Goal: Find specific page/section: Find specific page/section

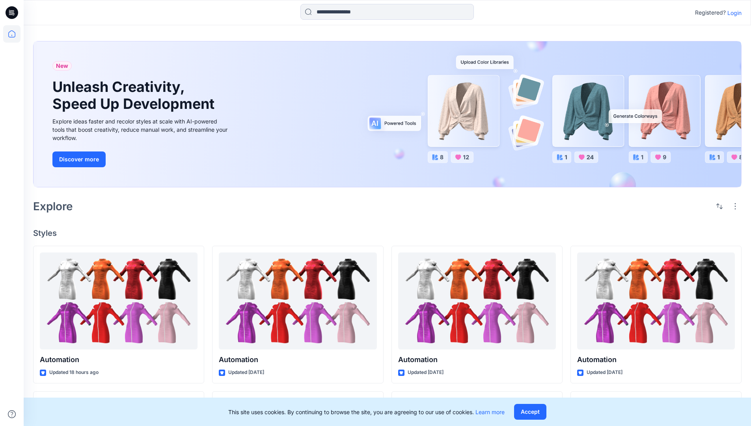
click at [440, 41] on div "New Unleash Creativity, Speed Up Development Explore ideas faster and recolor s…" at bounding box center [387, 116] width 708 height 162
click at [57, 205] on h2 "Explore" at bounding box center [53, 206] width 40 height 13
click at [46, 231] on h4 "Styles" at bounding box center [387, 232] width 708 height 9
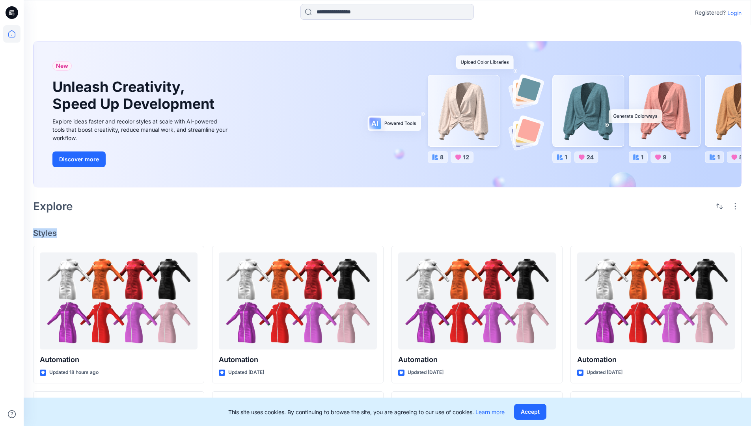
click at [46, 231] on h4 "Styles" at bounding box center [387, 232] width 708 height 9
click at [111, 218] on div "New Unleash Creativity, Speed Up Development Explore ideas faster and recolor s…" at bounding box center [387, 368] width 727 height 687
click at [708, 11] on p "Registered?" at bounding box center [710, 12] width 31 height 9
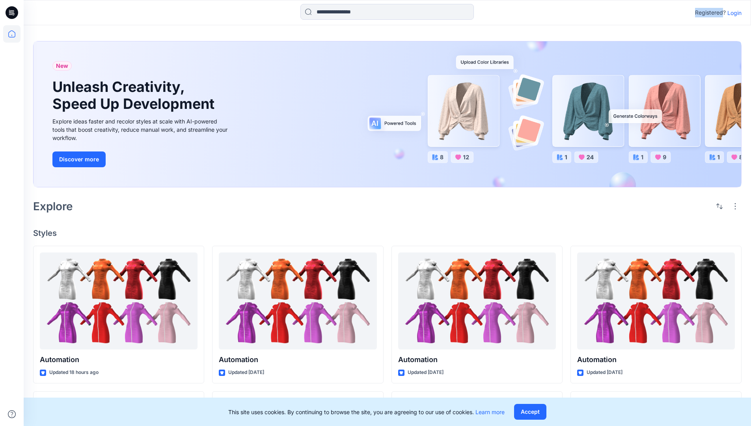
click at [708, 11] on p "Registered?" at bounding box center [710, 12] width 31 height 9
click at [663, 13] on div "Registered? Login" at bounding box center [387, 12] width 727 height 17
click at [745, 13] on div "Registered? Login" at bounding box center [387, 12] width 727 height 17
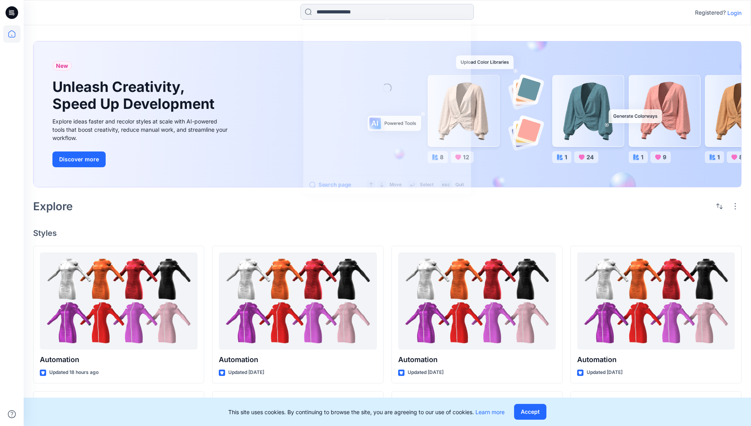
click at [330, 15] on input at bounding box center [386, 12] width 173 height 16
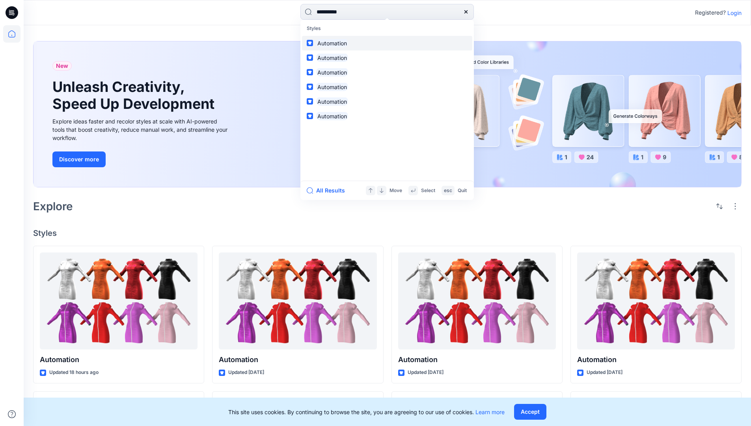
type input "**********"
click at [335, 42] on mark "Automation" at bounding box center [332, 43] width 32 height 9
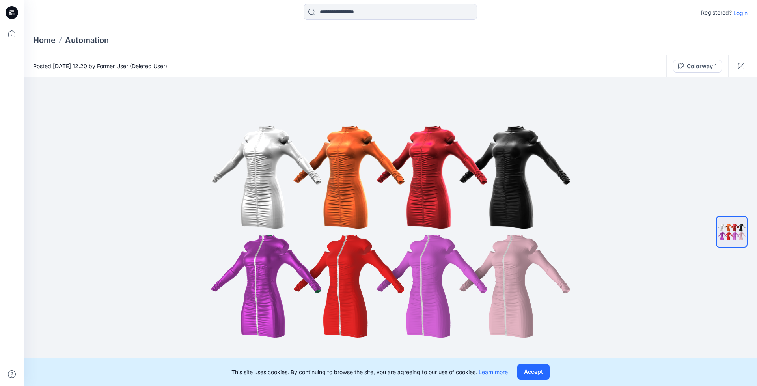
click at [93, 40] on p "Automation" at bounding box center [87, 40] width 44 height 11
click at [12, 13] on icon at bounding box center [12, 13] width 3 height 0
